Goal: Information Seeking & Learning: Learn about a topic

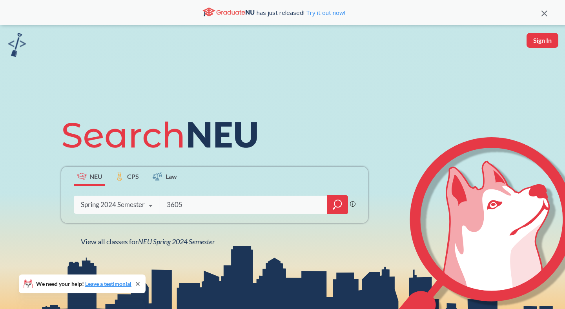
type input "3605"
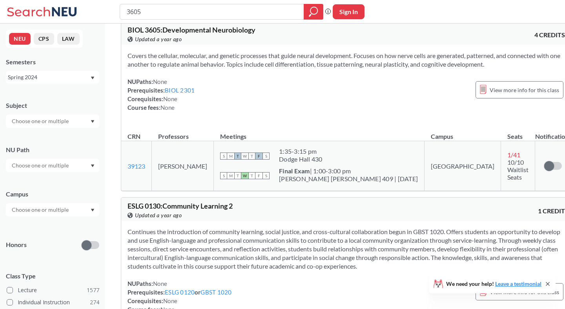
scroll to position [13, 0]
click at [72, 76] on div "Spring 2024" at bounding box center [49, 77] width 82 height 9
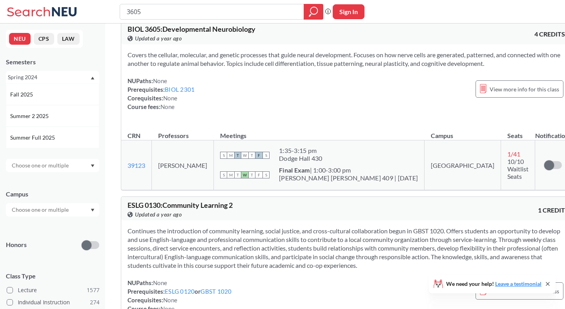
scroll to position [23, 0]
click at [60, 93] on div "Summer 2 2025" at bounding box center [54, 93] width 89 height 9
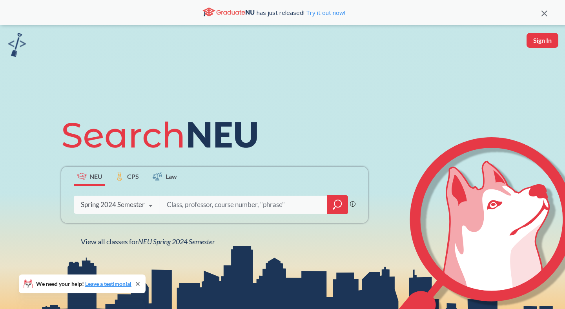
click at [219, 203] on input "search" at bounding box center [243, 204] width 155 height 16
type input "BIOE"
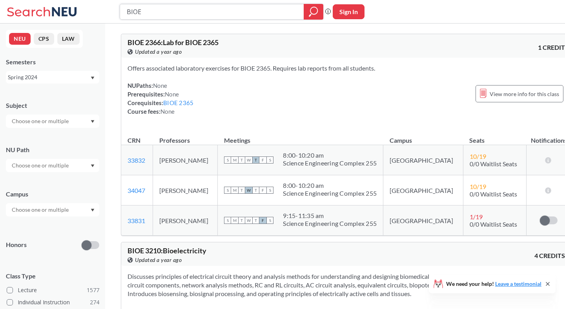
drag, startPoint x: 160, startPoint y: 13, endPoint x: 114, endPoint y: 13, distance: 46.3
click at [113, 13] on div "Phrase search guarantees the exact search appears in the results. Ex. If you wa…" at bounding box center [282, 12] width 565 height 24
type input "BIOL"
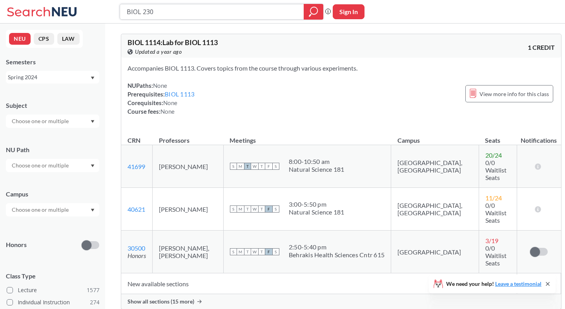
type input "BIOL 2301"
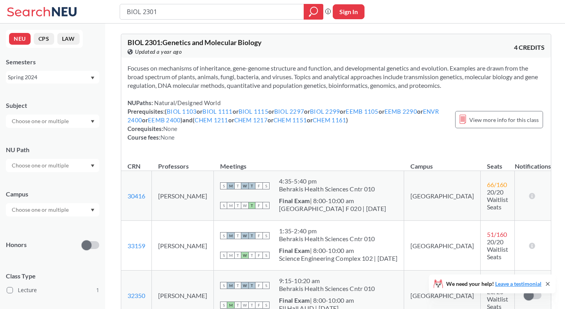
scroll to position [158, 0]
